Goal: Transaction & Acquisition: Purchase product/service

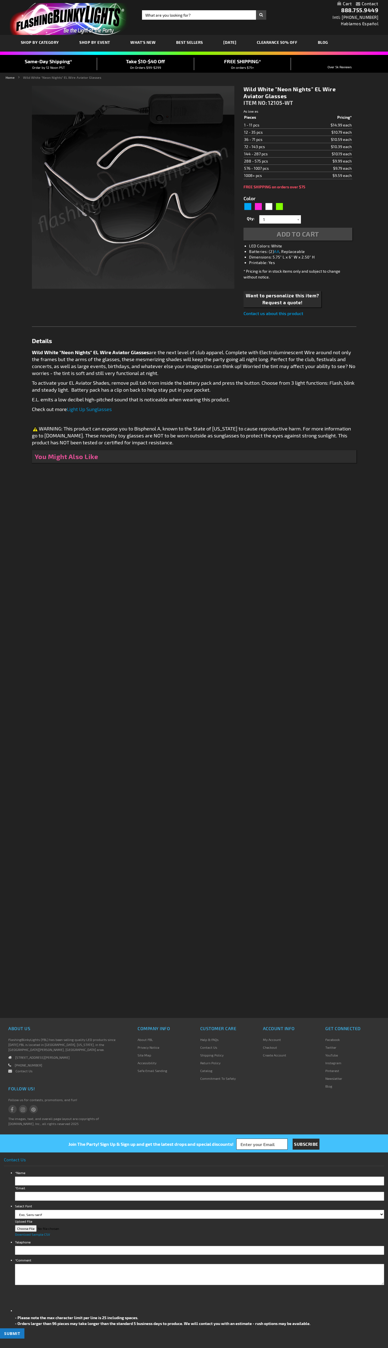
type input "5646"
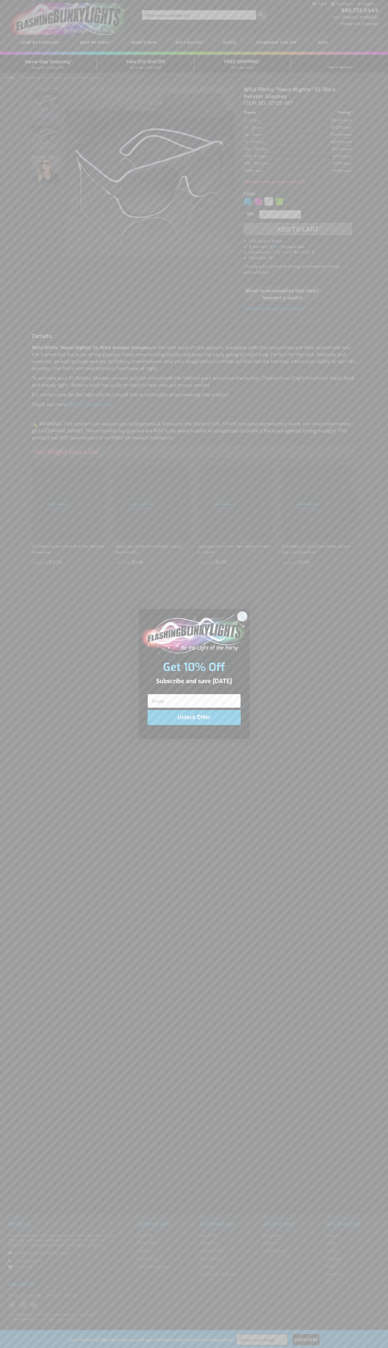
click at [242, 616] on icon "Close dialog" at bounding box center [242, 616] width 4 height 4
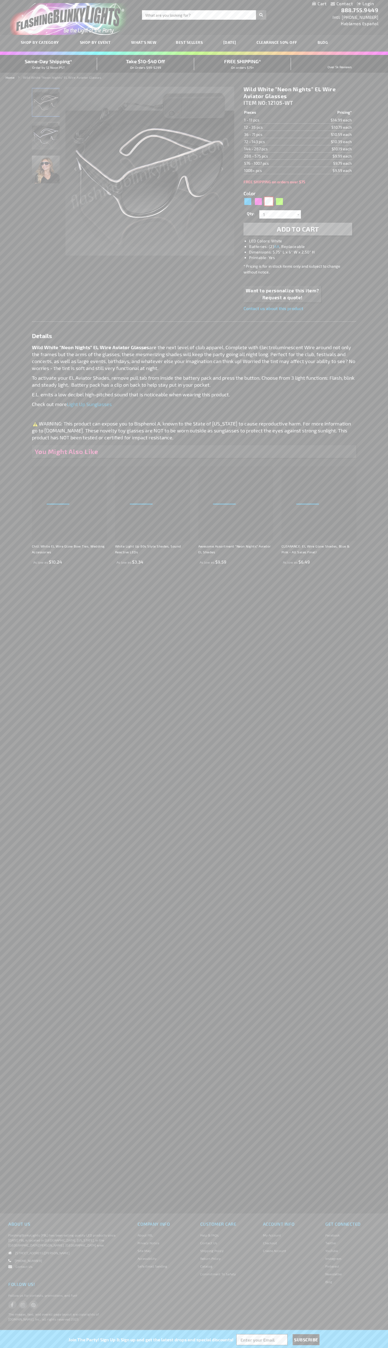
click at [269, 201] on div "White" at bounding box center [269, 201] width 8 height 8
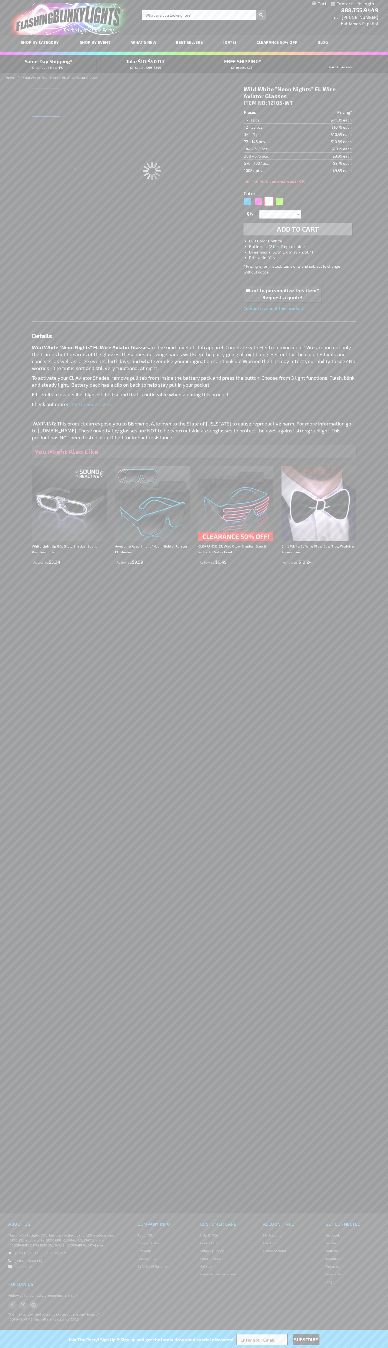
type input "Customize - Wild White &quot;Neon Nights&quot; EL Wire Aviator Glasses - ITEM N…"
click at [298, 229] on span "Add to Cart" at bounding box center [298, 229] width 42 height 8
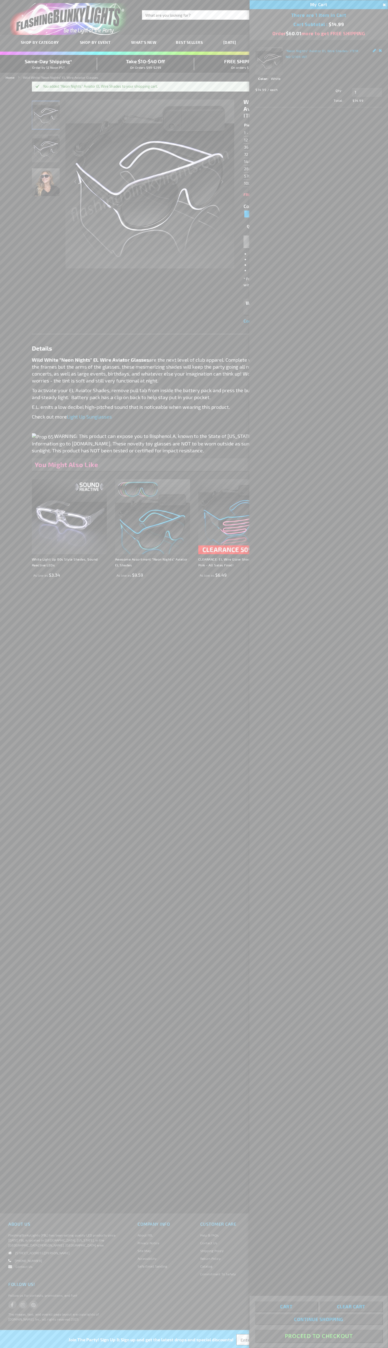
click at [319, 1336] on button "Proceed To Checkout" at bounding box center [318, 1336] width 127 height 12
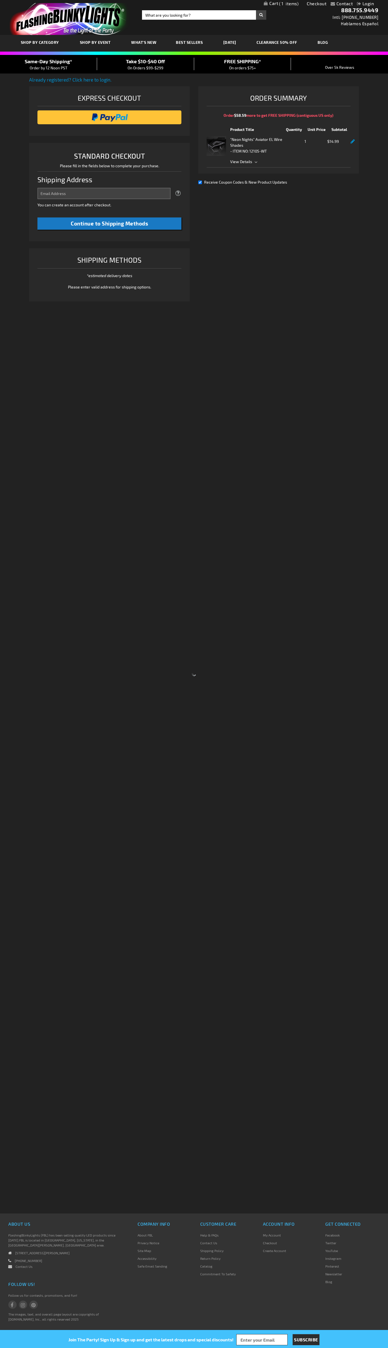
select select "US"
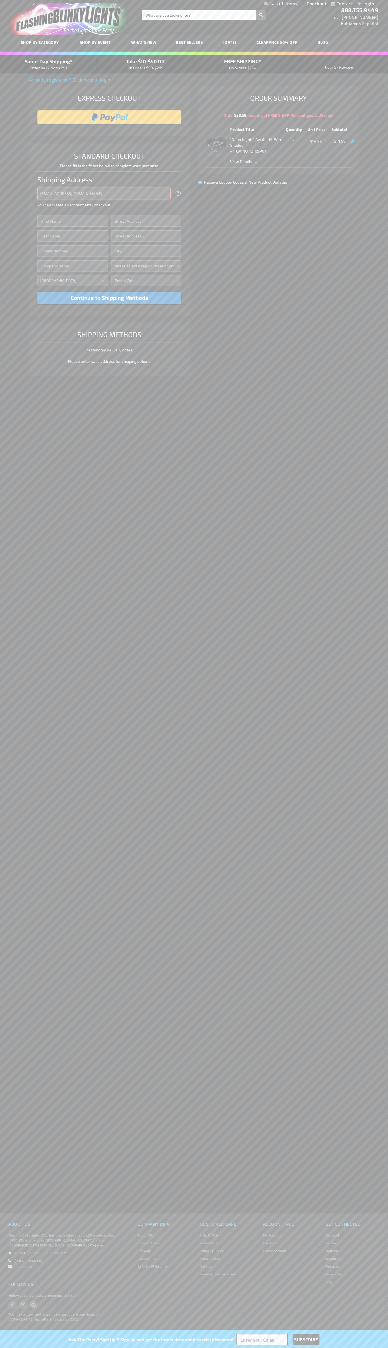
type input "johnsmith005@storebotmail.joonix.net"
type input "John"
type input "201 S. Division St. McKinley Towne Center"
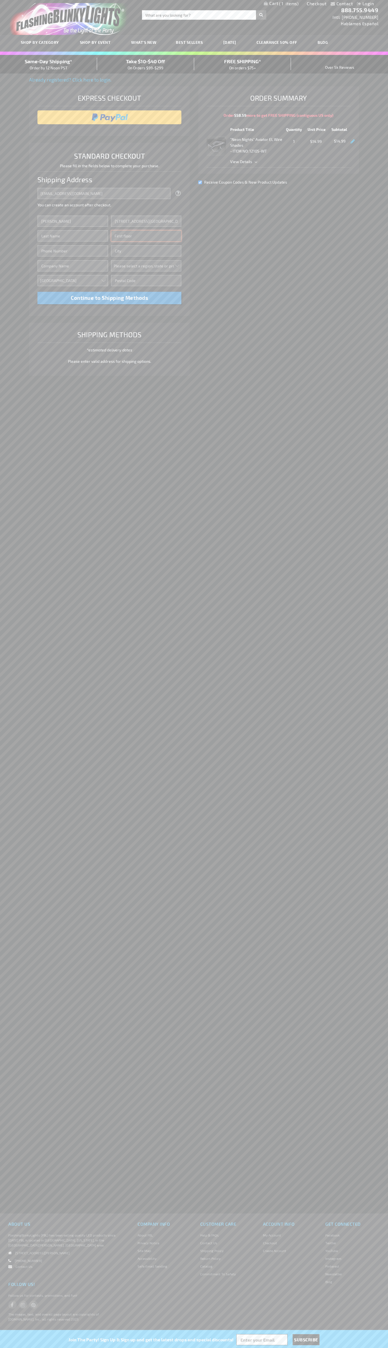
type input "First floor"
type input "ann arbor"
select select "33"
type input "48104"
type input "Smith"
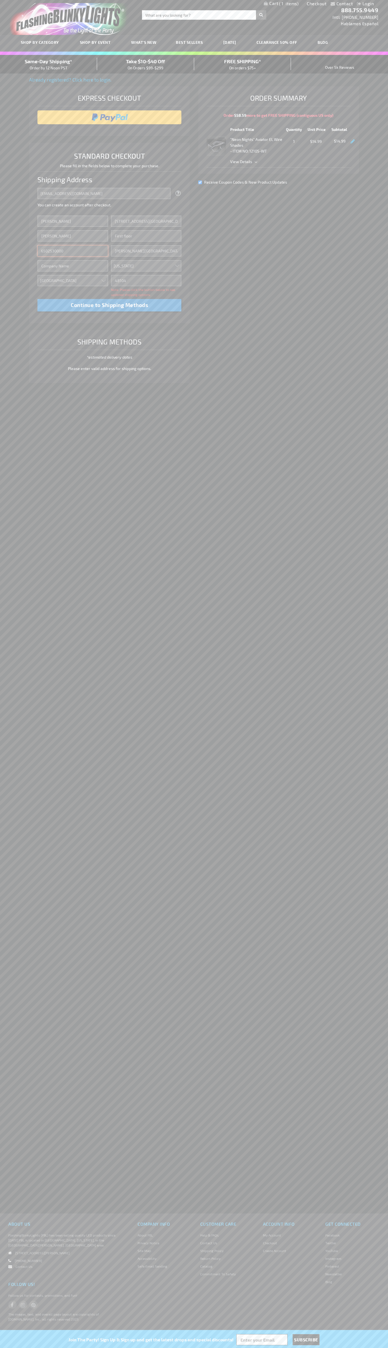
type input "6502530000"
type input "John Smith"
click at [49, 64] on div "Same-Day Shipping* Order by 12 Noon PST" at bounding box center [48, 64] width 97 height 13
click at [110, 117] on input "image" at bounding box center [109, 117] width 139 height 11
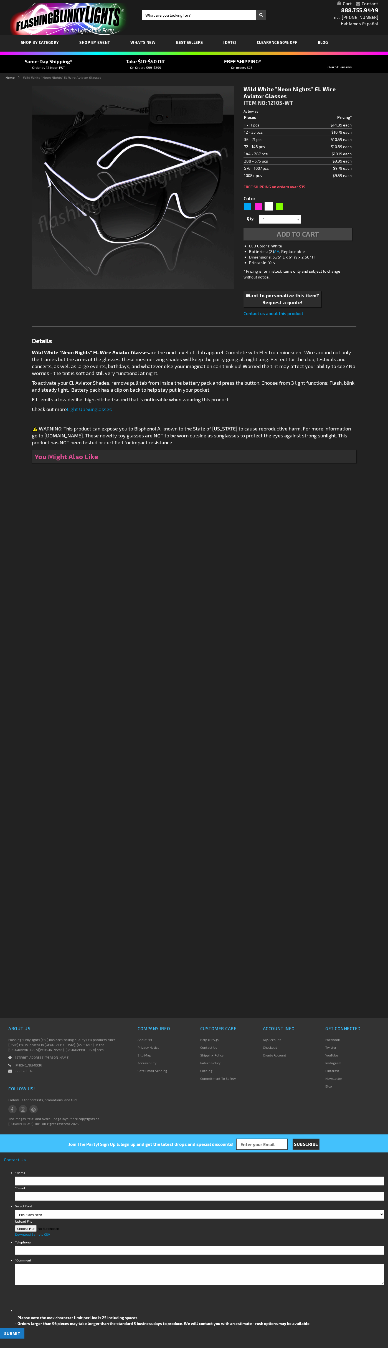
type input "5646"
